Goal: Task Accomplishment & Management: Use online tool/utility

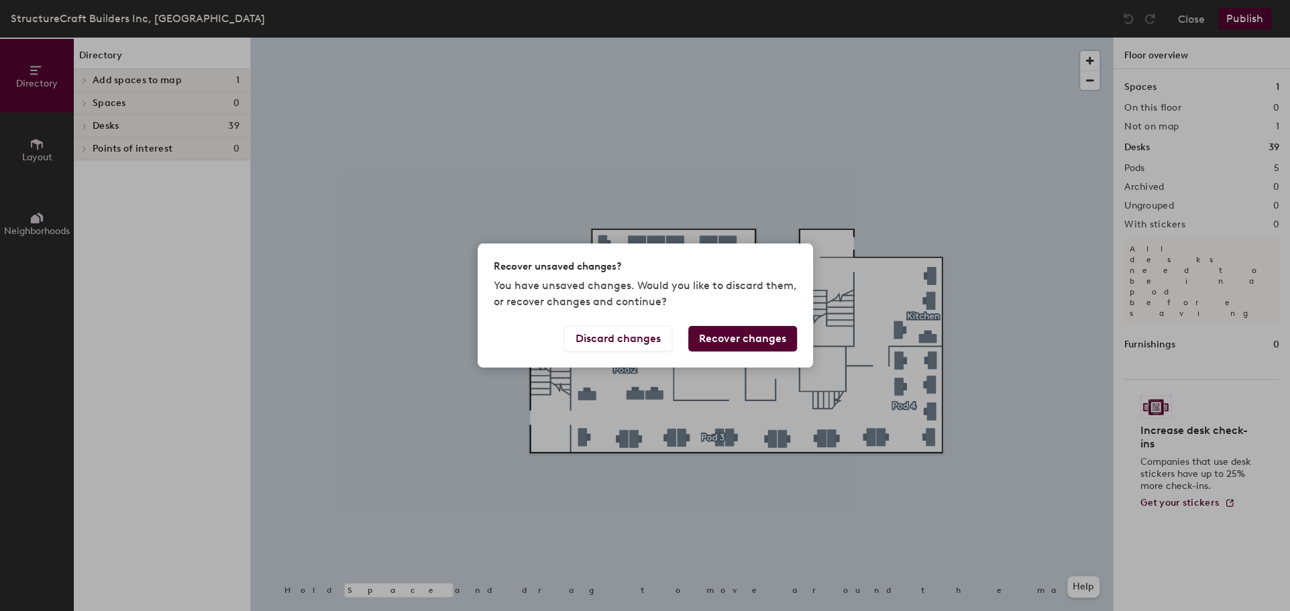
click at [696, 195] on div "Recover unsaved changes? You have unsaved changes. Would you like to discard th…" at bounding box center [645, 305] width 1290 height 611
click at [825, 235] on div "Recover unsaved changes? You have unsaved changes. Would you like to discard th…" at bounding box center [645, 305] width 1290 height 611
click at [641, 338] on button "Discard changes" at bounding box center [618, 338] width 108 height 25
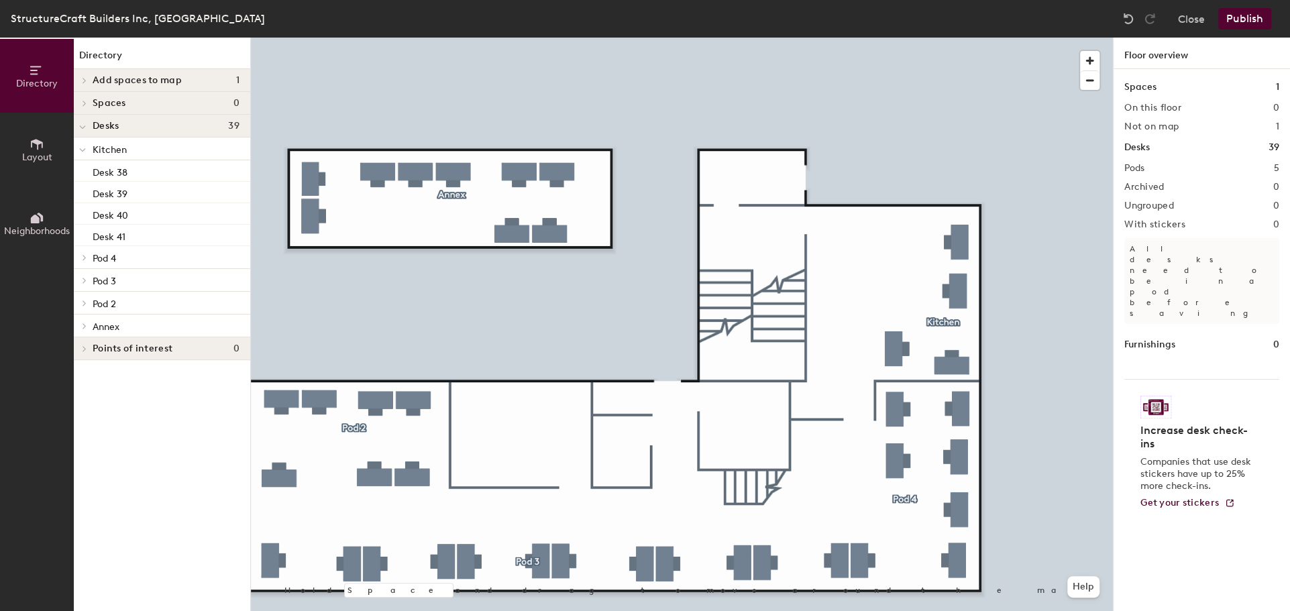
click at [1241, 17] on button "Publish" at bounding box center [1244, 18] width 53 height 21
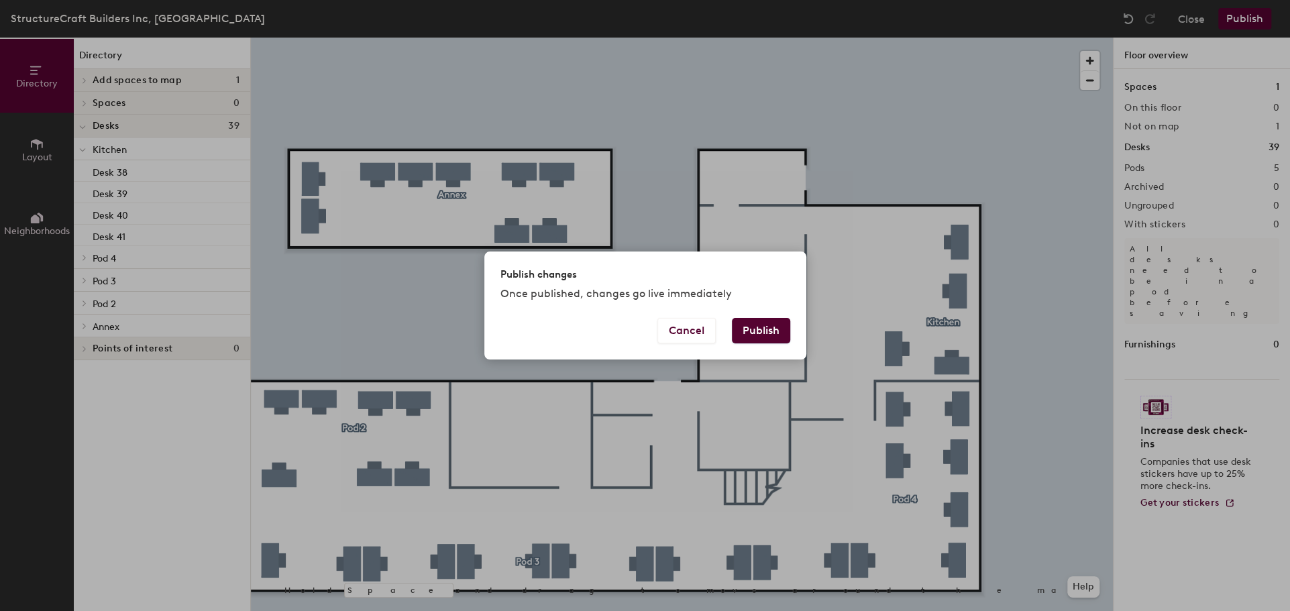
click at [758, 333] on button "Publish" at bounding box center [761, 330] width 58 height 25
